Goal: Obtain resource: Obtain resource

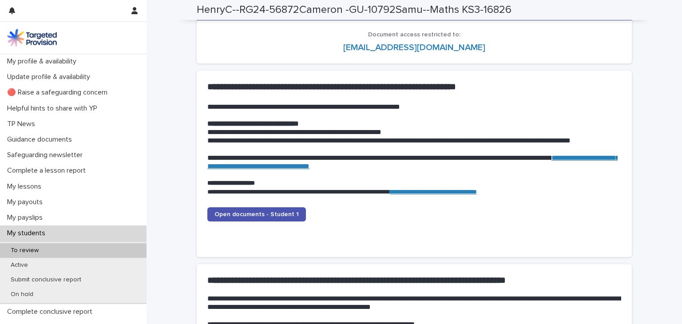
scroll to position [843, 0]
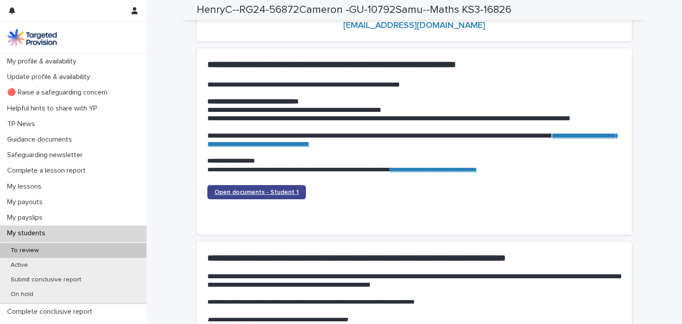
click at [275, 187] on link "Open documents - Student 1" at bounding box center [256, 192] width 99 height 14
